Goal: Task Accomplishment & Management: Complete application form

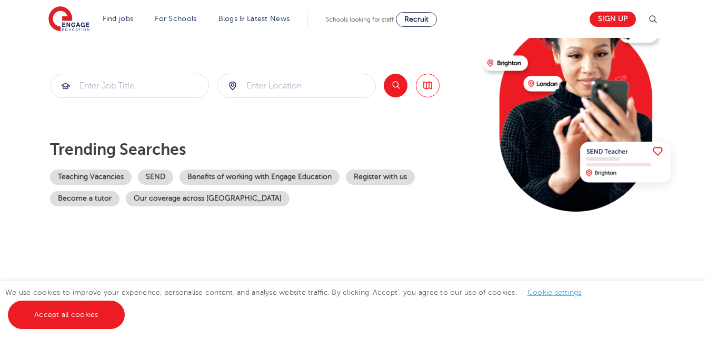
scroll to position [141, 0]
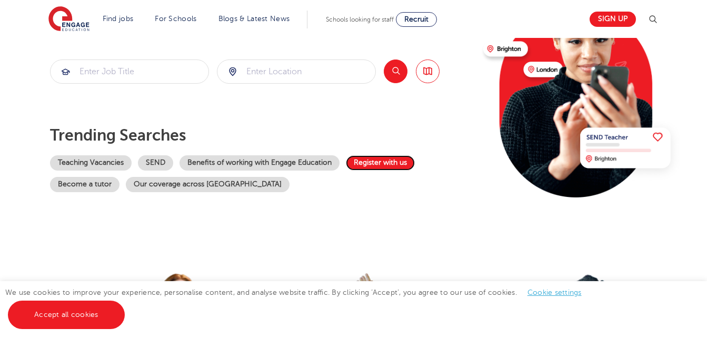
click at [394, 156] on link "Register with us" at bounding box center [380, 162] width 69 height 15
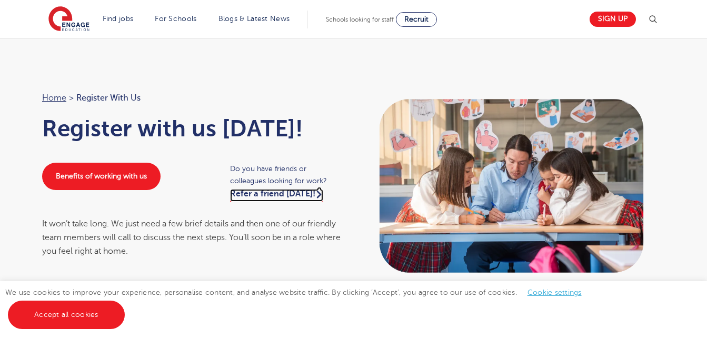
click at [317, 192] on icon at bounding box center [319, 194] width 5 height 14
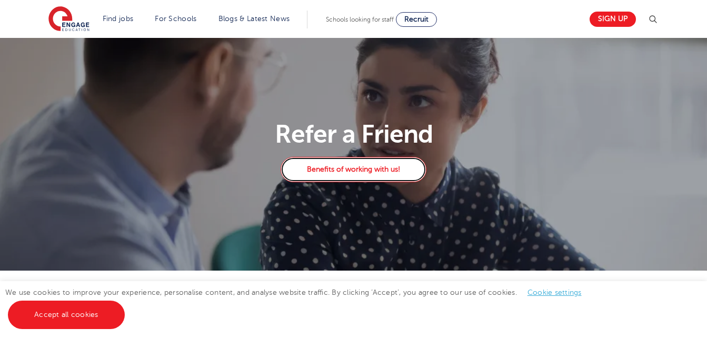
click at [337, 172] on link "Benefits of working with us!" at bounding box center [353, 169] width 145 height 25
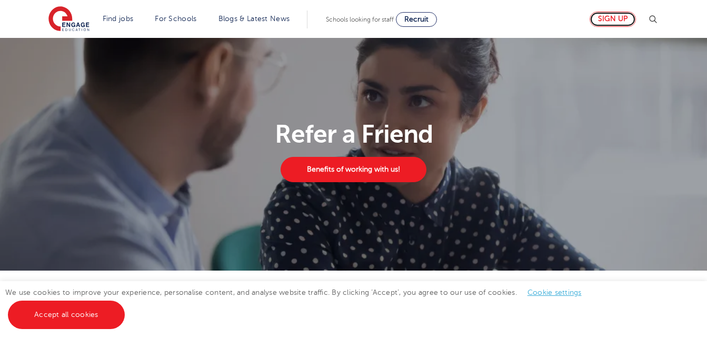
click at [626, 18] on link "Sign up" at bounding box center [613, 19] width 46 height 15
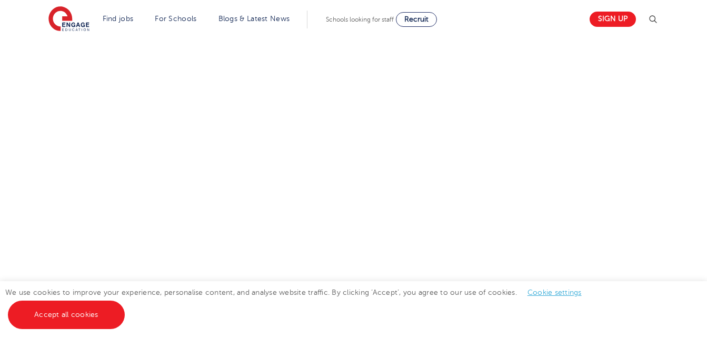
scroll to position [719, 0]
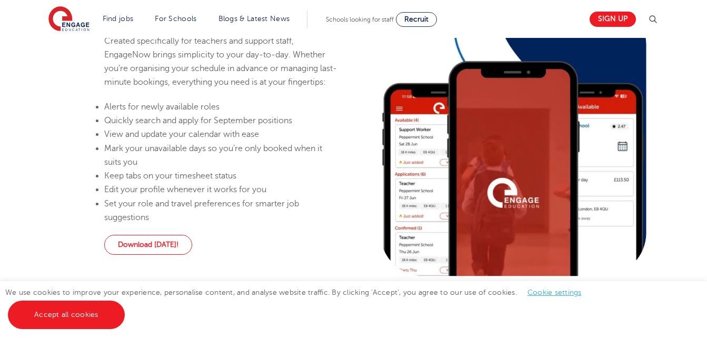
scroll to position [698, 0]
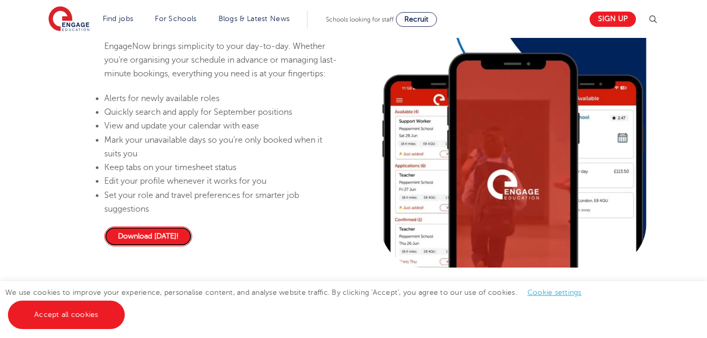
click at [172, 246] on link "Download [DATE]!" at bounding box center [148, 236] width 88 height 20
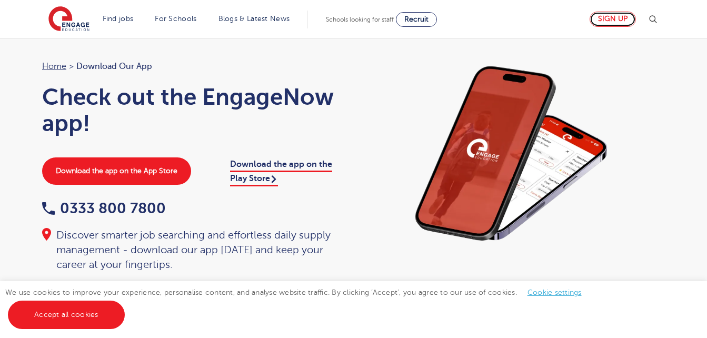
click at [615, 19] on link "Sign up" at bounding box center [613, 19] width 46 height 15
